Goal: Task Accomplishment & Management: Manage account settings

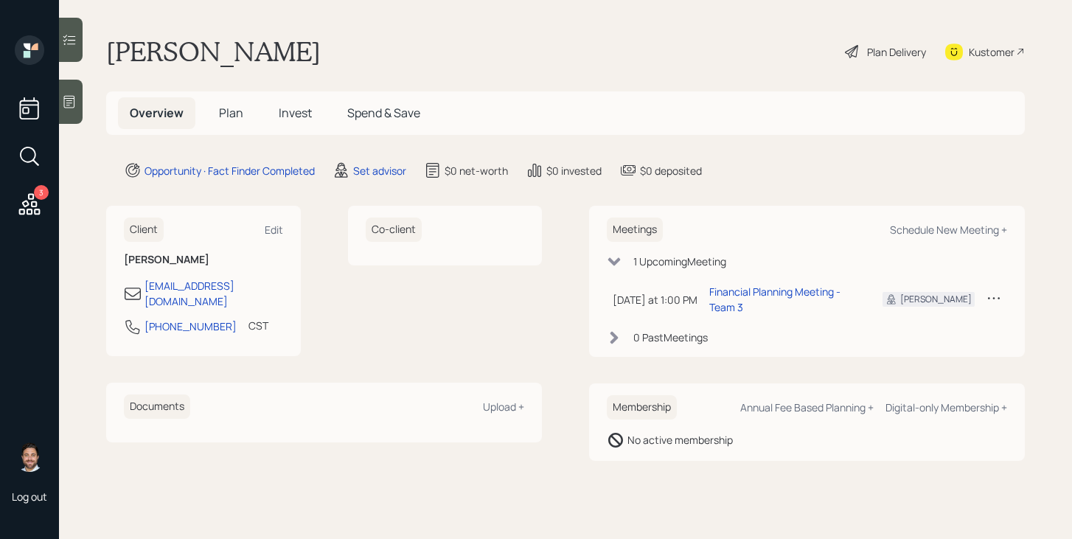
click at [32, 203] on icon at bounding box center [29, 203] width 21 height 21
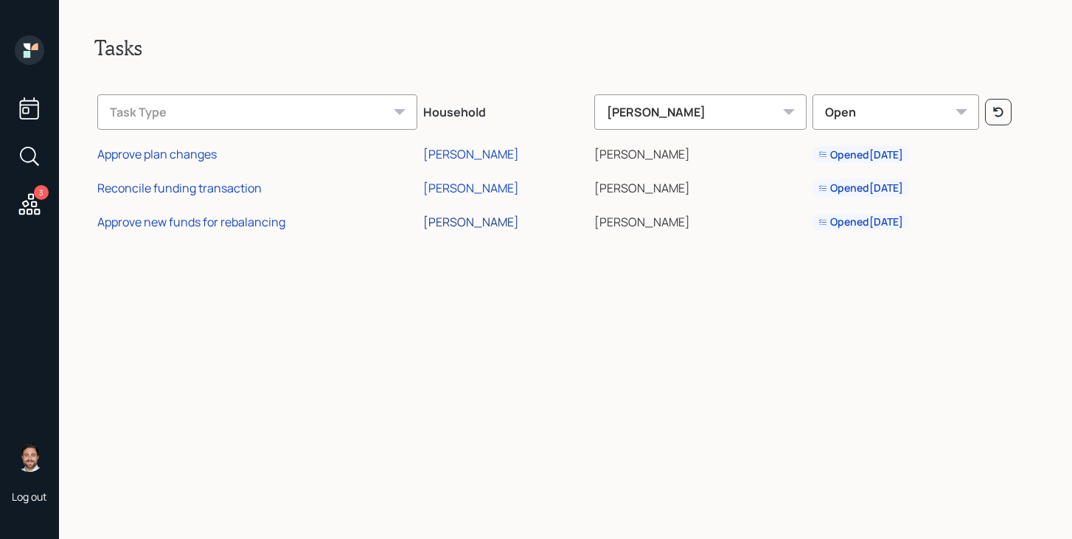
click at [457, 219] on div "[PERSON_NAME]" at bounding box center [471, 222] width 96 height 16
